Goal: Transaction & Acquisition: Purchase product/service

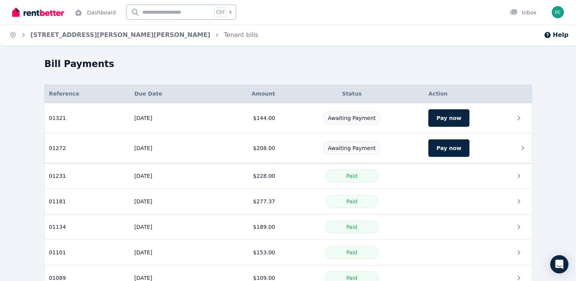
click at [335, 145] on span "Awaiting Payment" at bounding box center [352, 148] width 48 height 6
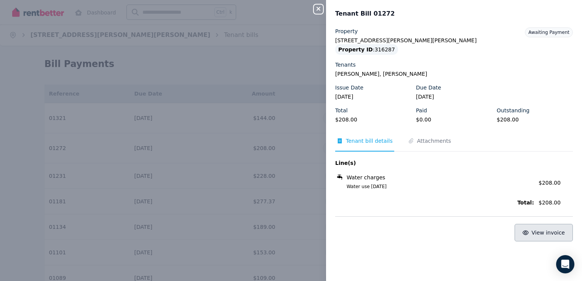
click at [537, 231] on span "View invoice" at bounding box center [548, 233] width 34 height 6
click at [303, 182] on div "Close panel Tenant Bill 01272 Property [STREET_ADDRESS][PERSON_NAME][PERSON_NAM…" at bounding box center [291, 140] width 582 height 281
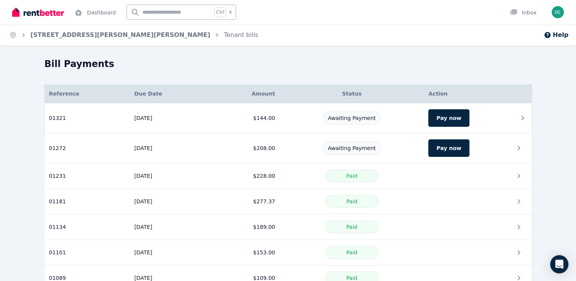
click at [521, 117] on icon at bounding box center [522, 117] width 9 height 9
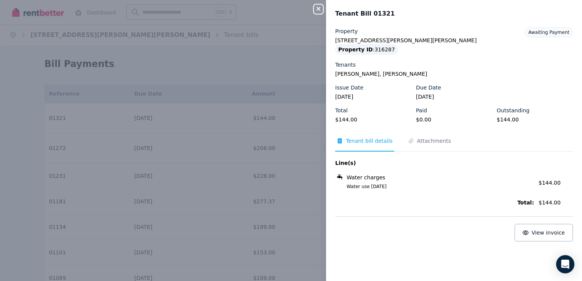
click at [312, 178] on div "Close panel Tenant Bill 01321 Property [STREET_ADDRESS][PERSON_NAME][PERSON_NAM…" at bounding box center [291, 140] width 582 height 281
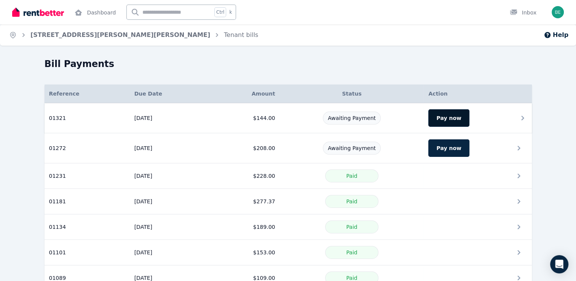
click at [445, 116] on button "Pay now" at bounding box center [448, 118] width 41 height 18
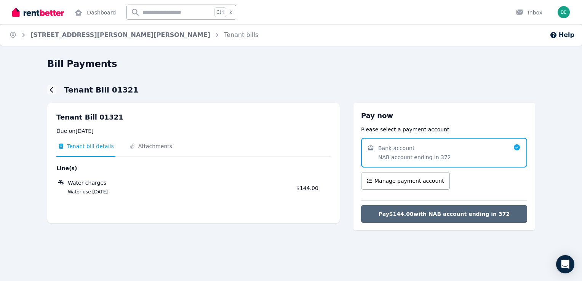
click at [439, 219] on button "Pay $144.00 with NAB account ending in 372" at bounding box center [444, 214] width 166 height 18
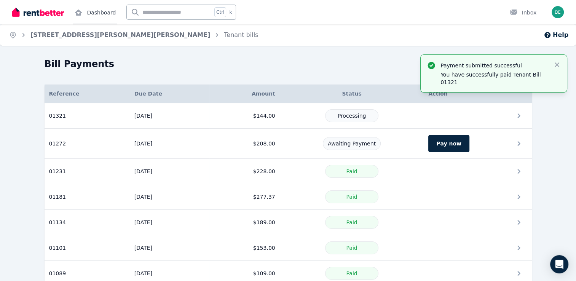
click at [81, 18] on link "Dashboard" at bounding box center [95, 12] width 44 height 24
